Goal: Transaction & Acquisition: Purchase product/service

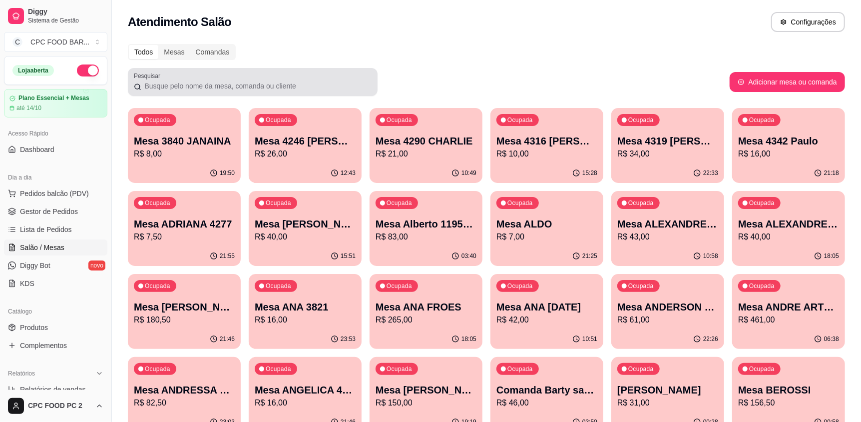
click at [198, 88] on input "Pesquisar" at bounding box center [256, 86] width 230 height 10
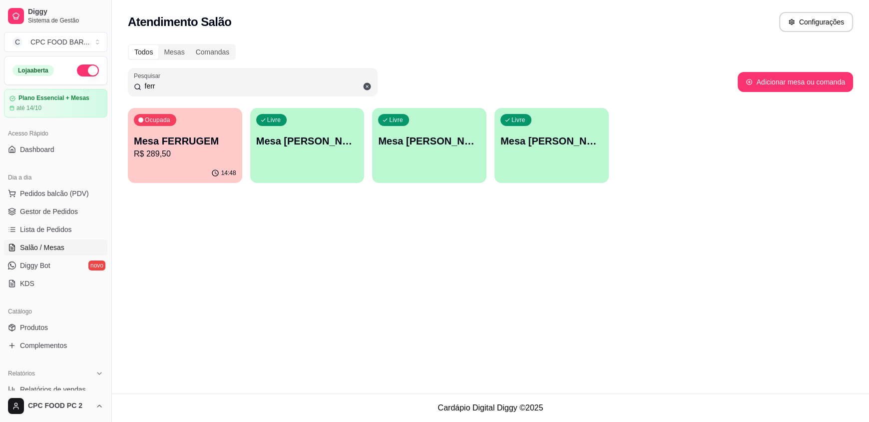
type input "ferr"
click at [207, 149] on p "R$ 289,50" at bounding box center [185, 154] width 102 height 12
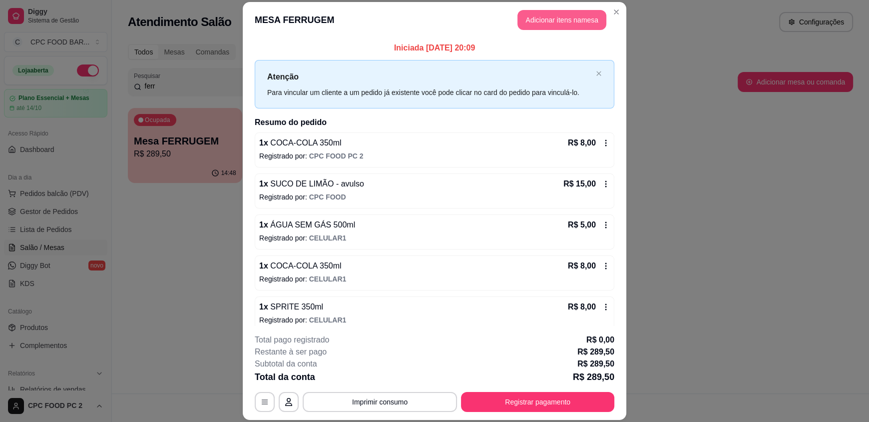
click at [535, 22] on button "Adicionar itens na mesa" at bounding box center [562, 20] width 89 height 20
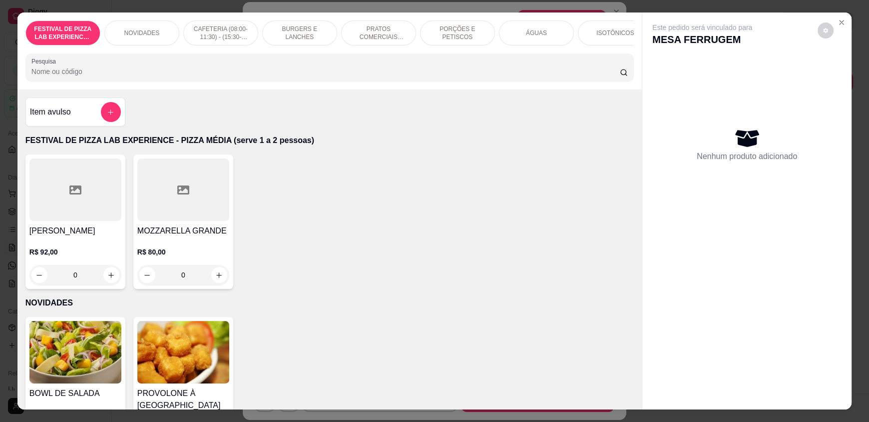
drag, startPoint x: 176, startPoint y: 81, endPoint x: 154, endPoint y: 77, distance: 22.4
click at [155, 76] on input "Pesquisa" at bounding box center [325, 71] width 589 height 10
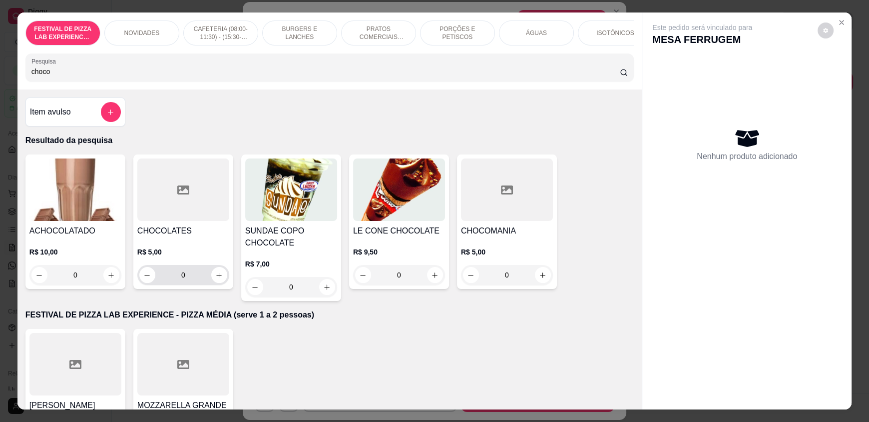
type input "choco"
click at [219, 285] on div "0" at bounding box center [183, 275] width 88 height 20
click at [217, 278] on icon "increase-product-quantity" at bounding box center [219, 274] width 5 height 5
type input "1"
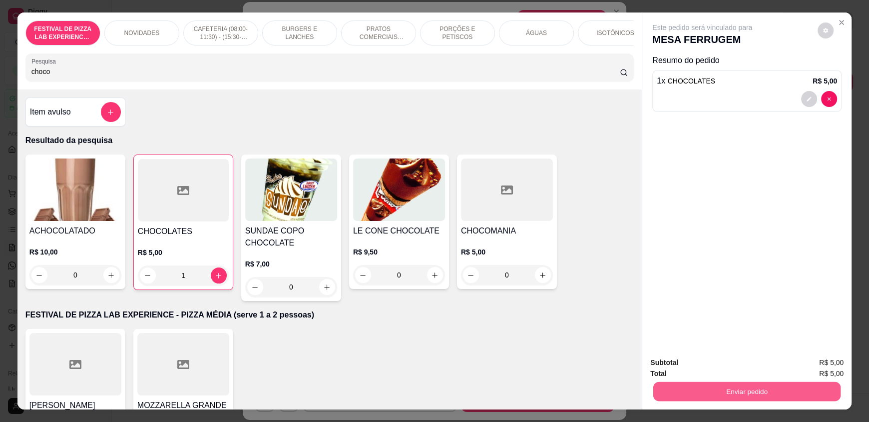
click at [730, 386] on button "Enviar pedido" at bounding box center [746, 390] width 187 height 19
click at [723, 362] on button "Não registrar e enviar pedido" at bounding box center [714, 366] width 104 height 19
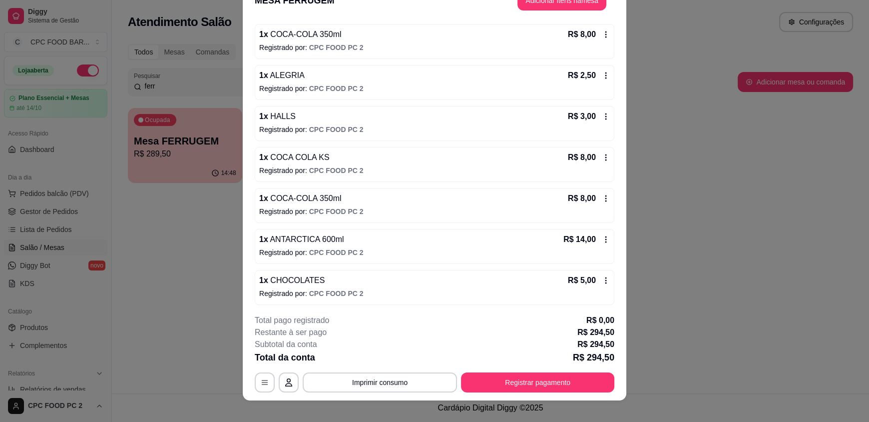
scroll to position [29, 0]
